Goal: Task Accomplishment & Management: Manage account settings

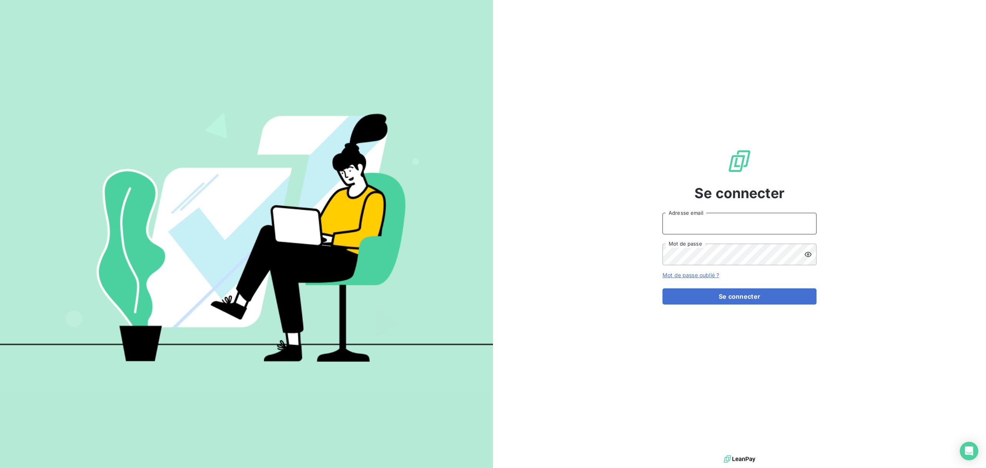
type input "[EMAIL_ADDRESS][DOMAIN_NAME]"
click at [742, 295] on button "Se connecter" at bounding box center [740, 296] width 154 height 16
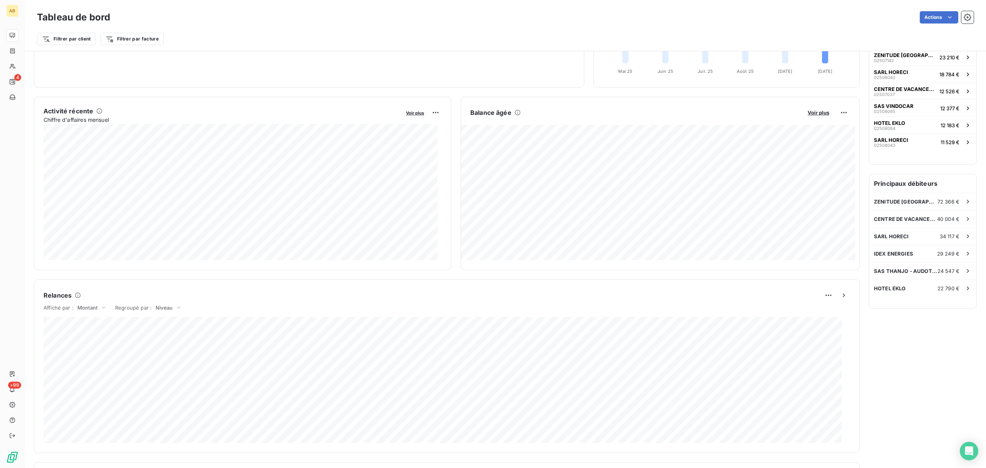
scroll to position [52, 0]
